Goal: Information Seeking & Learning: Learn about a topic

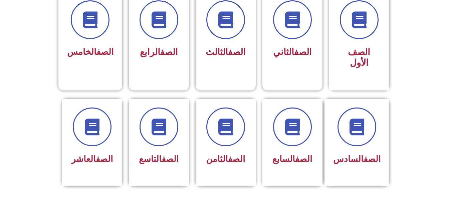
scroll to position [180, 0]
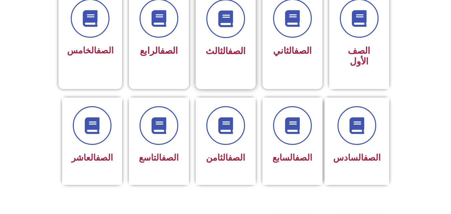
click at [211, 45] on div "الصف الثالث" at bounding box center [226, 51] width 42 height 17
click at [156, 50] on span "الصف الرابع" at bounding box center [159, 51] width 38 height 11
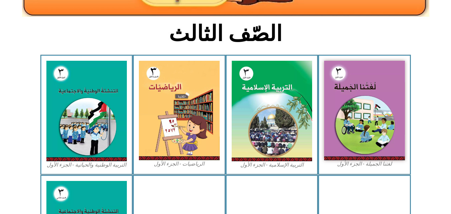
scroll to position [141, 0]
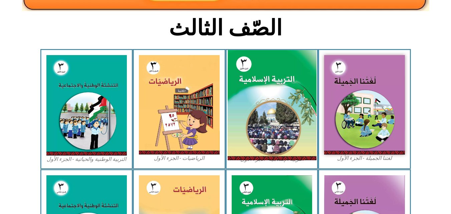
click at [289, 83] on img at bounding box center [271, 105] width 89 height 111
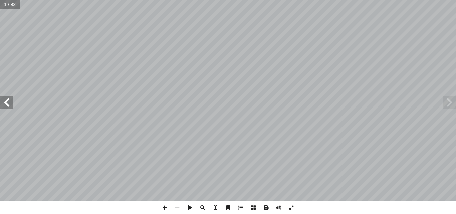
click at [12, 102] on span at bounding box center [6, 102] width 13 height 13
click at [0, 101] on span at bounding box center [6, 102] width 13 height 13
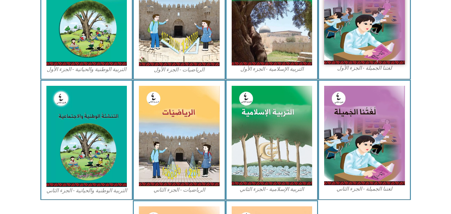
scroll to position [205, 0]
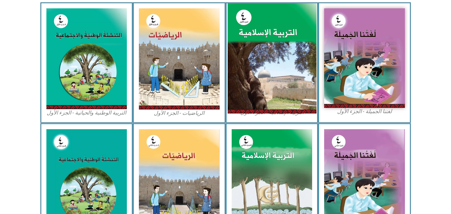
click at [266, 80] on img at bounding box center [271, 58] width 89 height 111
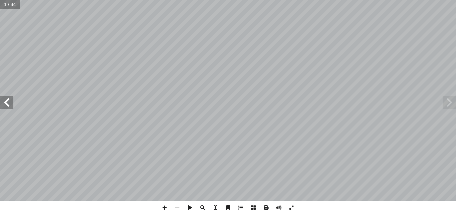
click at [9, 103] on span at bounding box center [6, 102] width 13 height 13
click at [8, 103] on span at bounding box center [6, 102] width 13 height 13
click at [9, 103] on span at bounding box center [6, 102] width 13 height 13
click at [178, 207] on span at bounding box center [177, 207] width 13 height 13
